Goal: Transaction & Acquisition: Purchase product/service

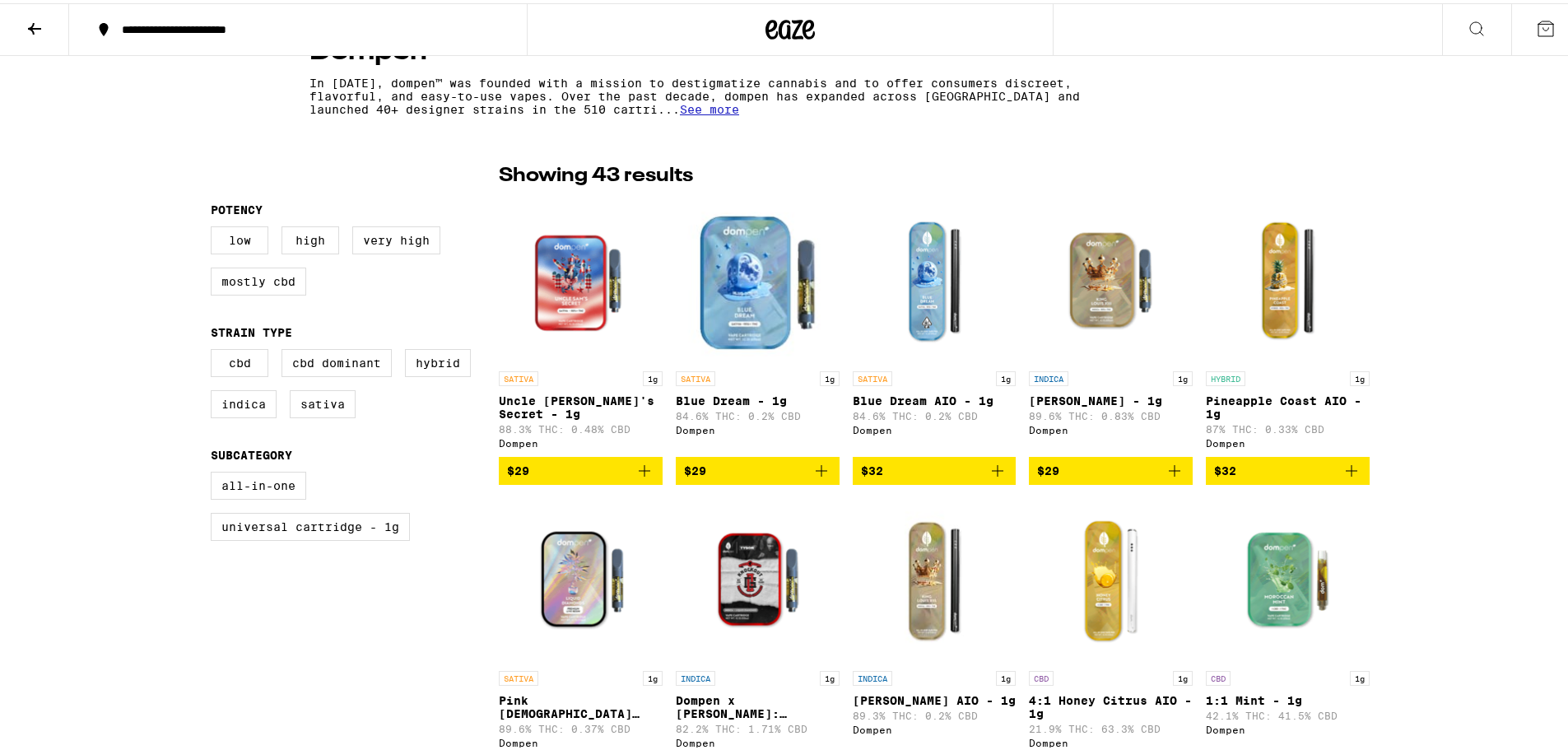
scroll to position [329, 0]
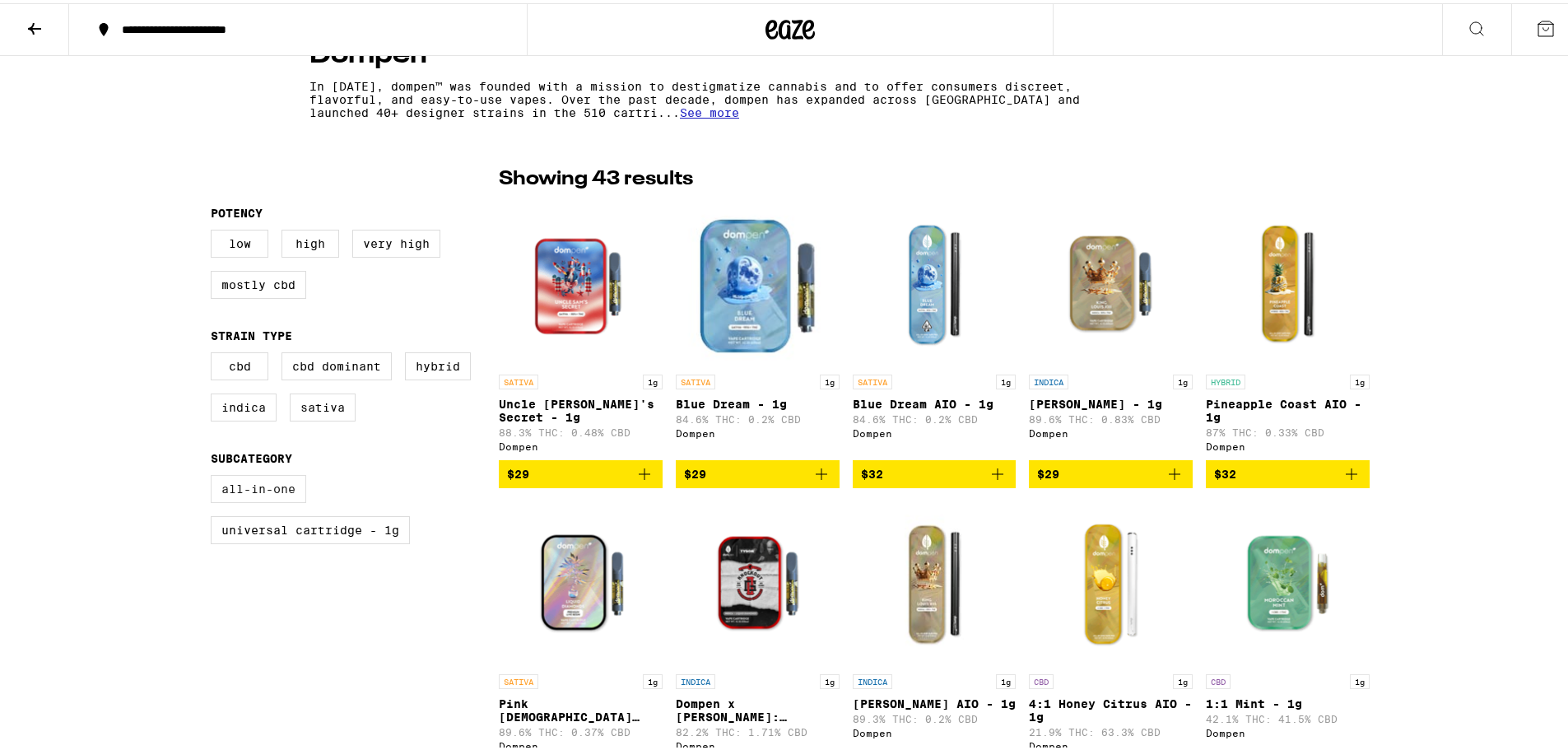
click at [223, 490] on label "All-In-One" at bounding box center [258, 486] width 95 height 28
click at [214, 476] on input "All-In-One" at bounding box center [214, 475] width 1 height 1
checkbox input "true"
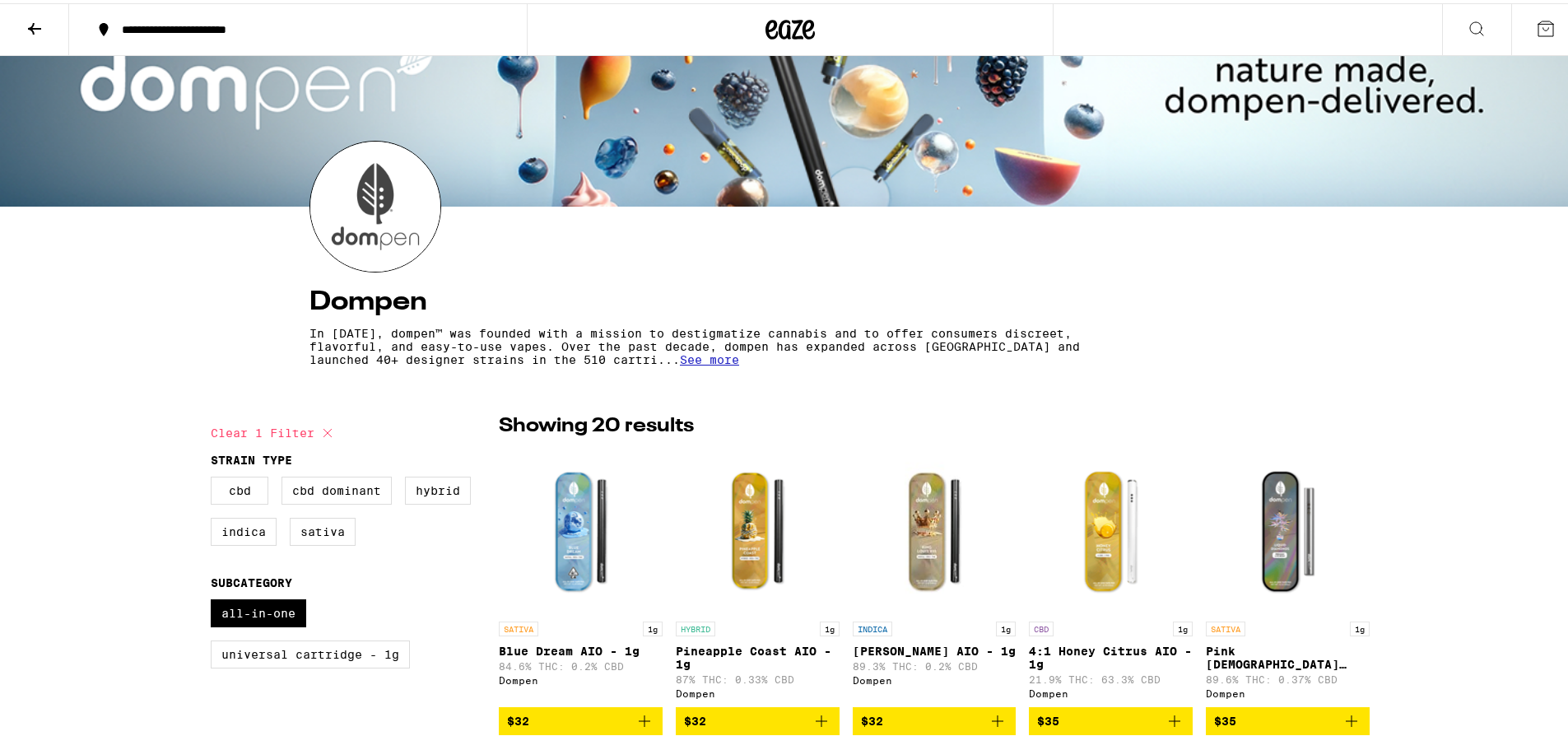
scroll to position [165, 0]
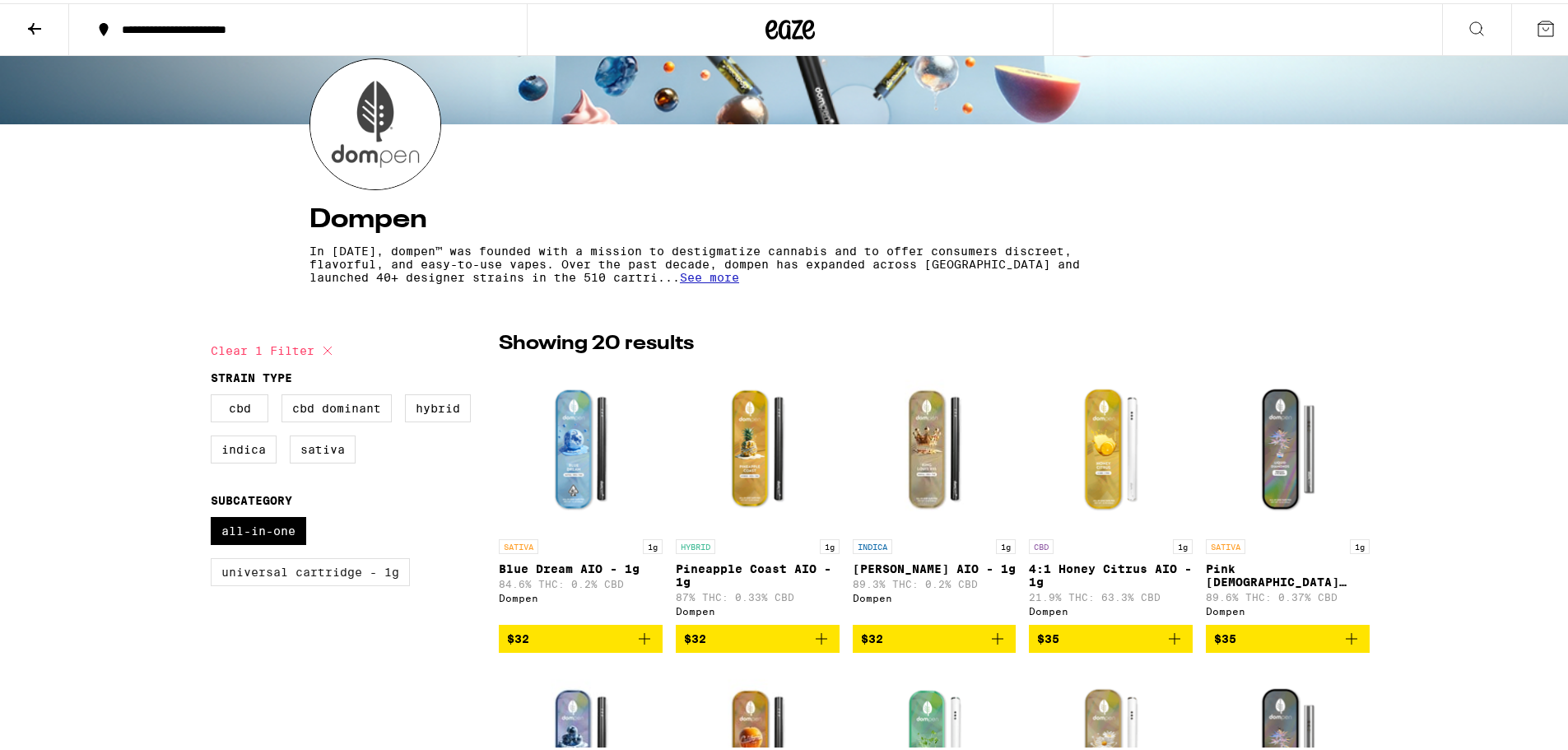
click at [355, 583] on label "Universal Cartridge - 1g" at bounding box center [311, 568] width 199 height 28
click at [214, 517] on input "Universal Cartridge - 1g" at bounding box center [214, 516] width 1 height 1
checkbox input "true"
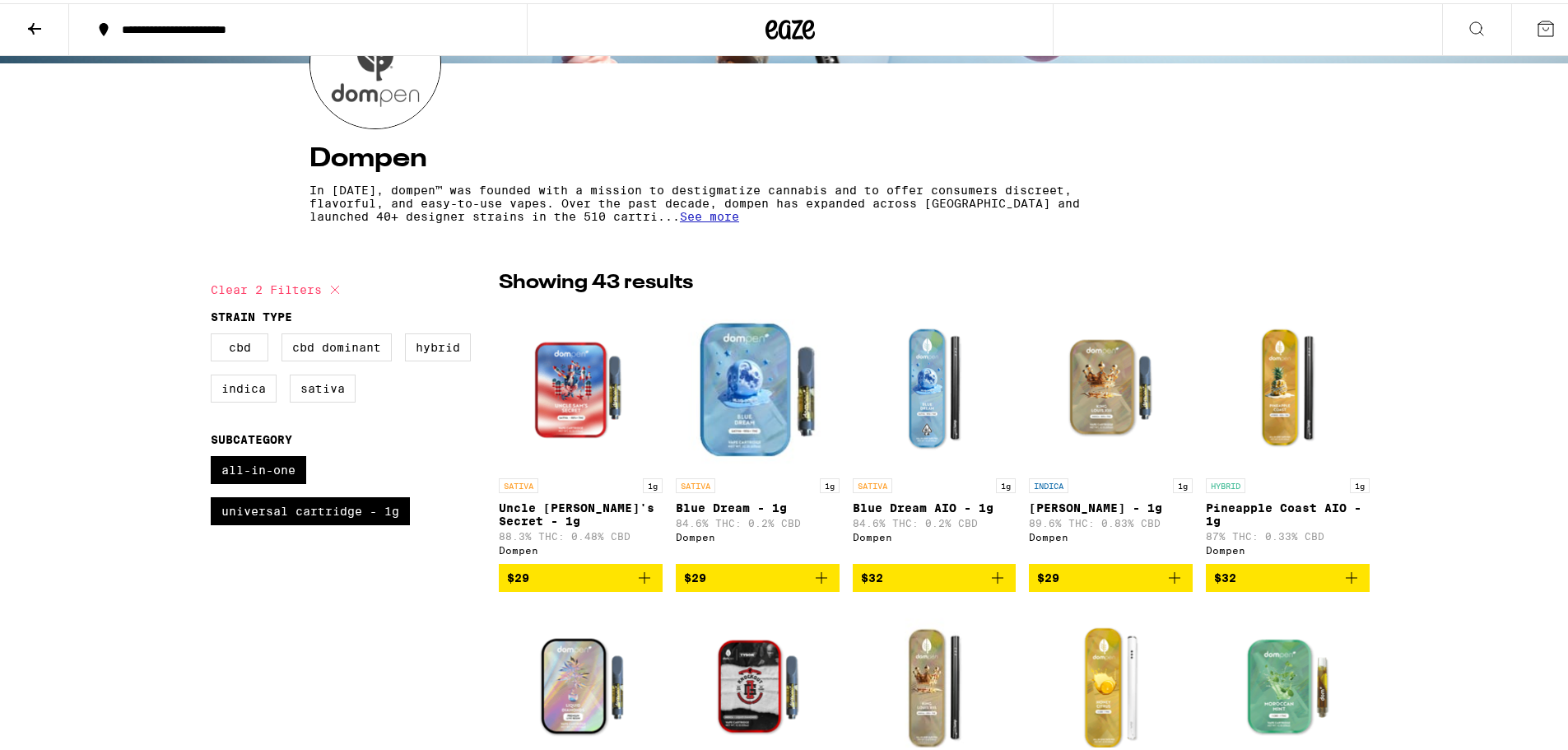
scroll to position [329, 0]
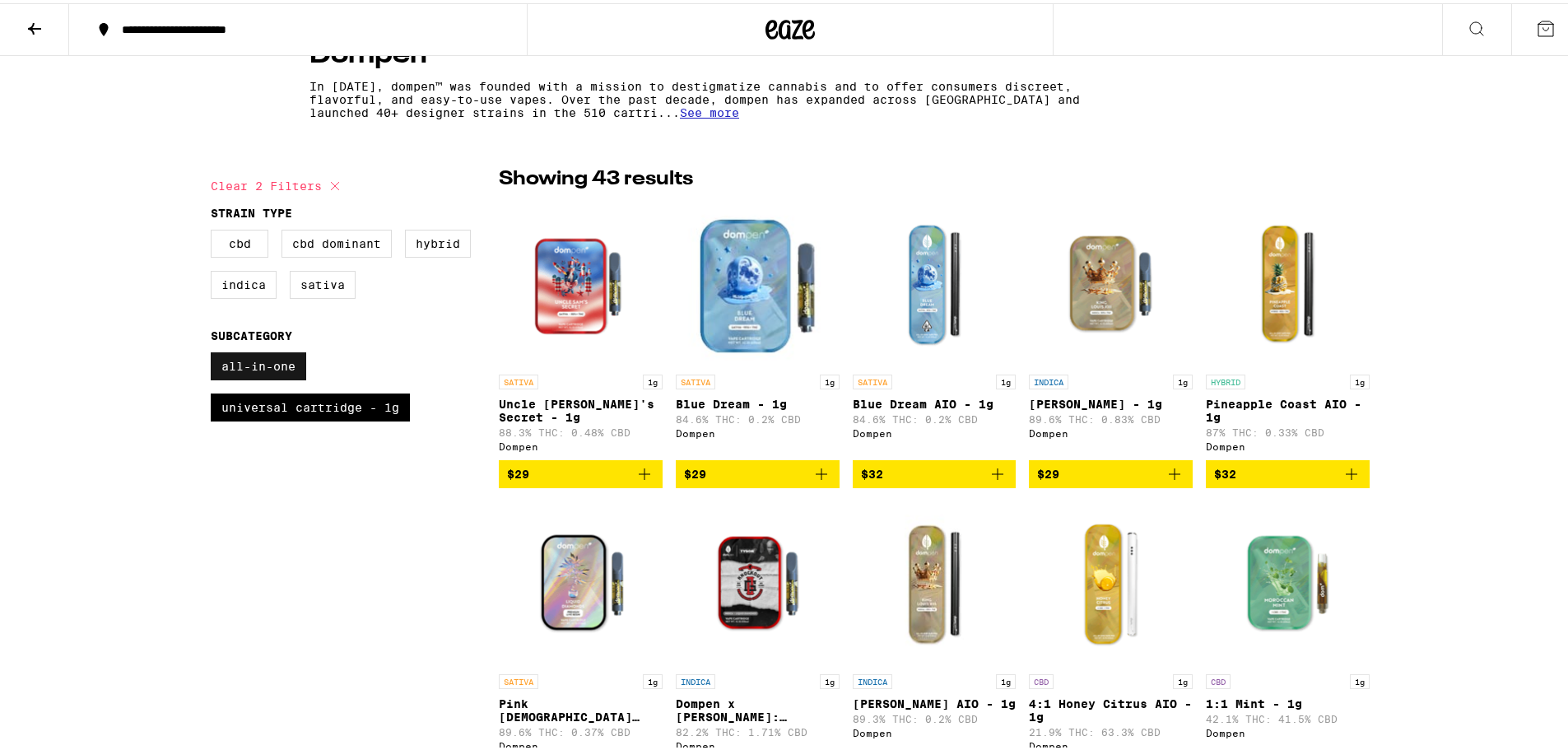
click at [274, 356] on label "All-In-One" at bounding box center [258, 362] width 95 height 28
click at [214, 352] on input "All-In-One" at bounding box center [214, 351] width 1 height 1
checkbox input "false"
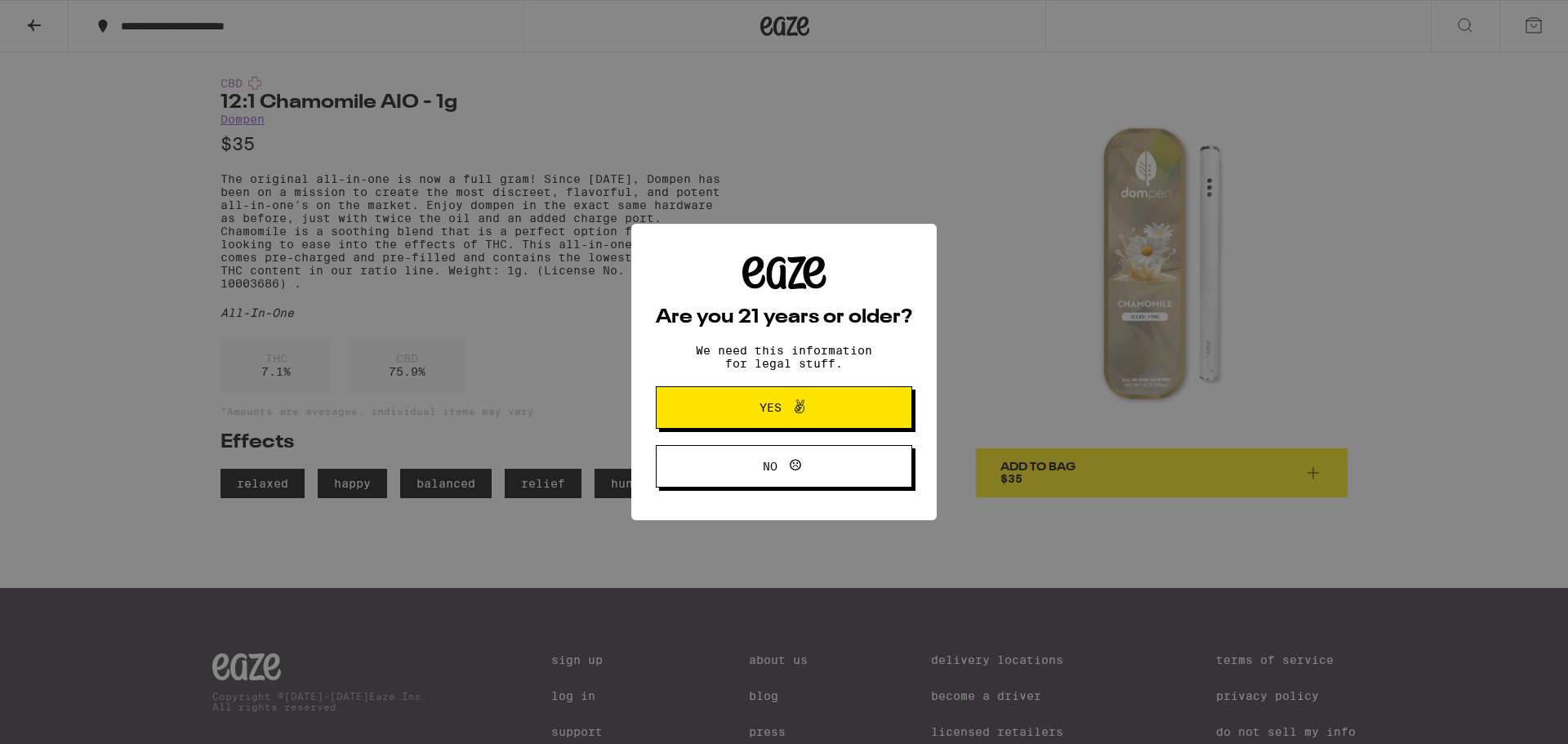
click at [828, 414] on span "Yes" at bounding box center [784, 407] width 124 height 21
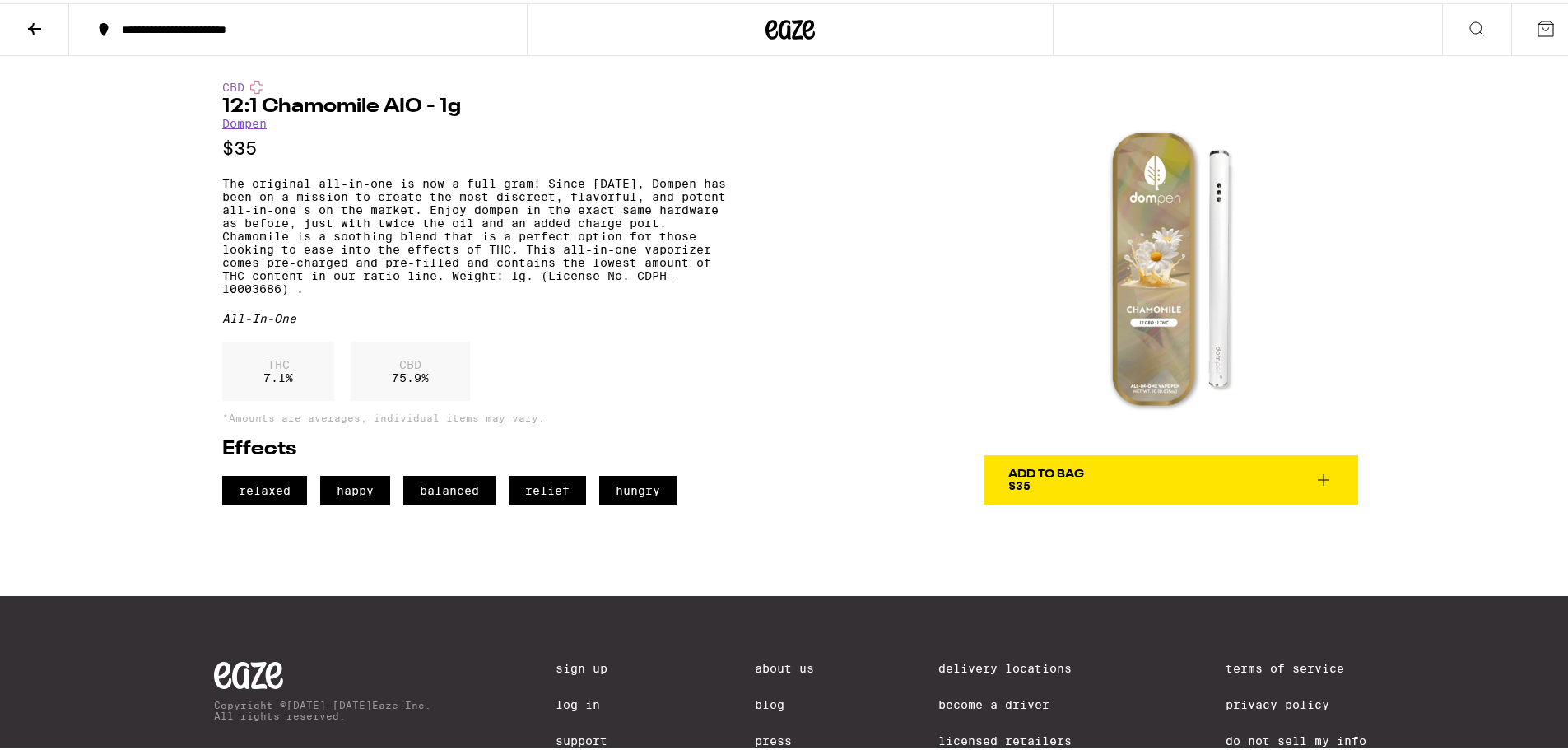
click at [1163, 248] on img at bounding box center [1171, 265] width 375 height 375
click at [1153, 314] on img at bounding box center [1171, 265] width 375 height 375
